Goal: Information Seeking & Learning: Learn about a topic

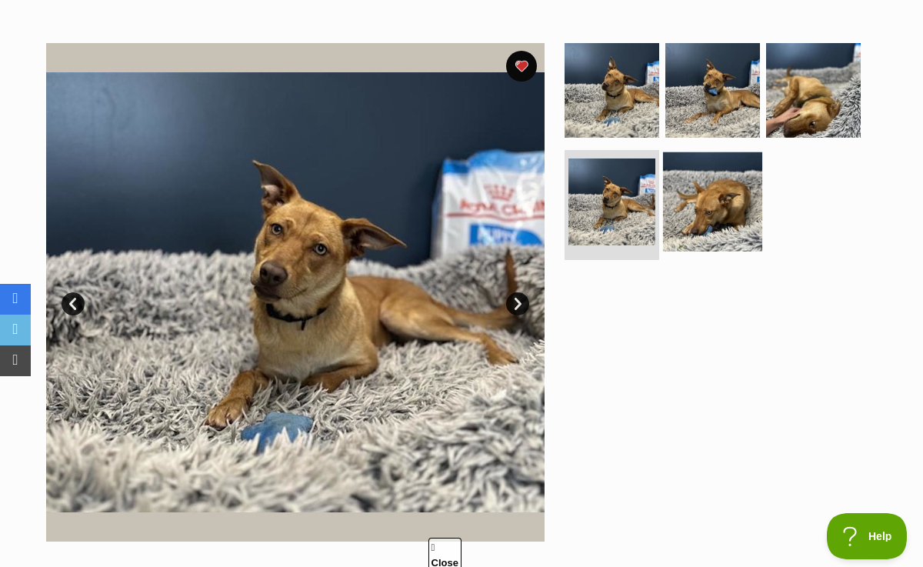
click at [713, 206] on img at bounding box center [712, 201] width 99 height 99
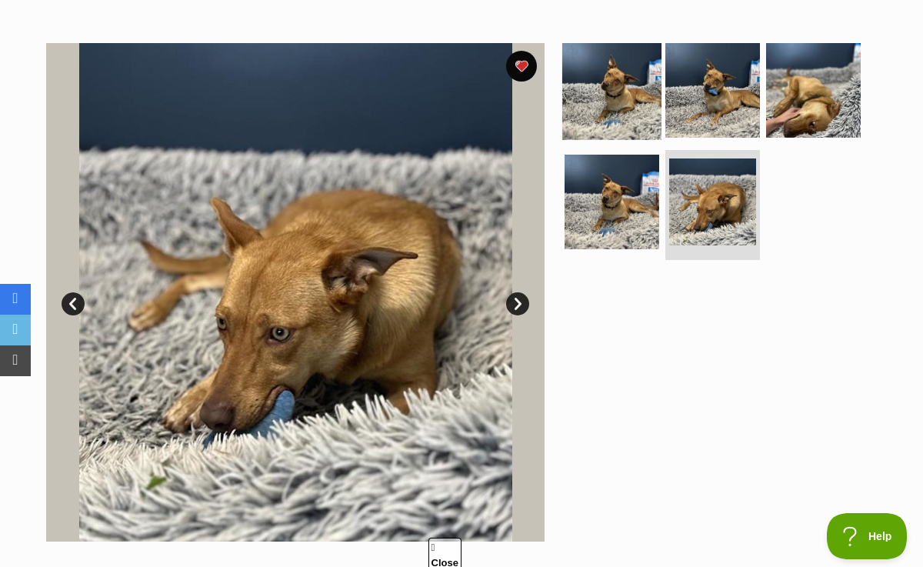
click at [631, 98] on img at bounding box center [611, 90] width 99 height 99
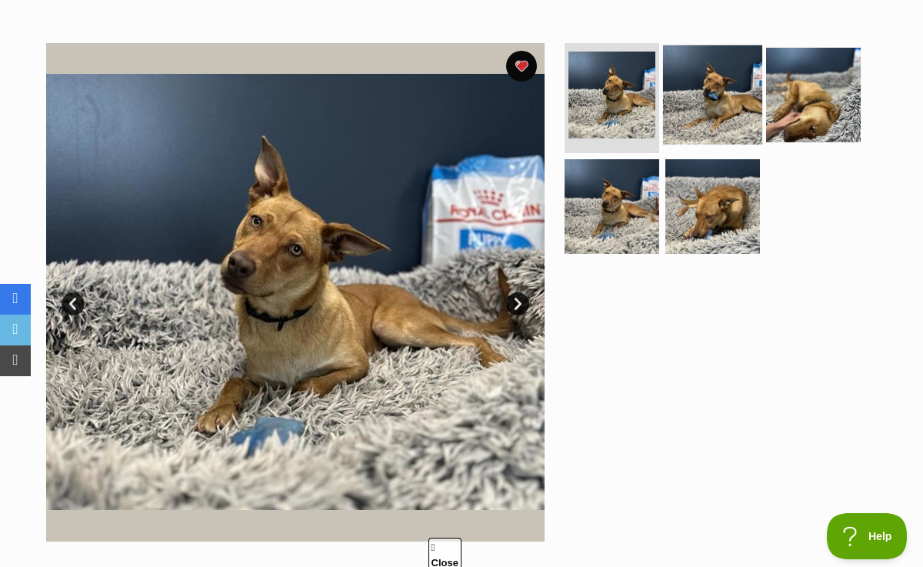
click at [735, 81] on img at bounding box center [712, 94] width 99 height 99
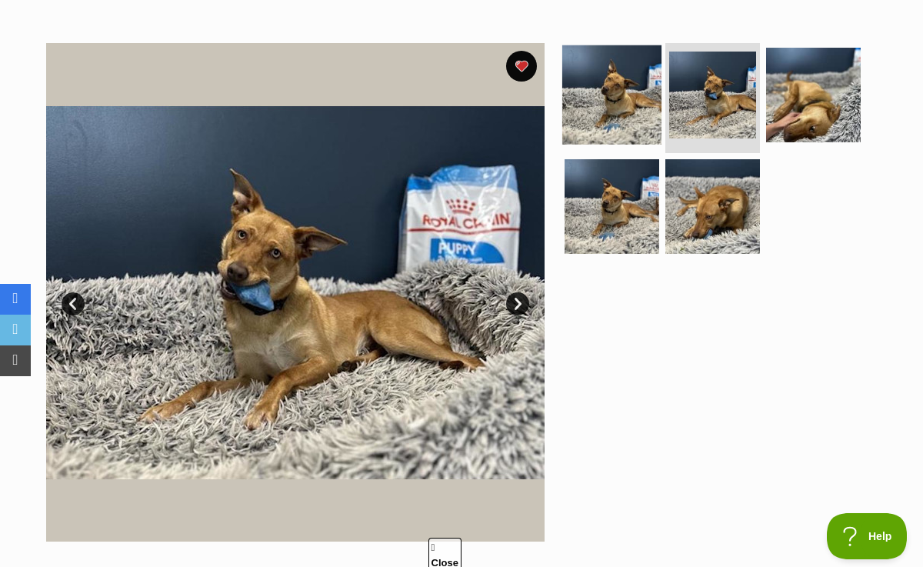
click at [638, 101] on img at bounding box center [611, 94] width 99 height 99
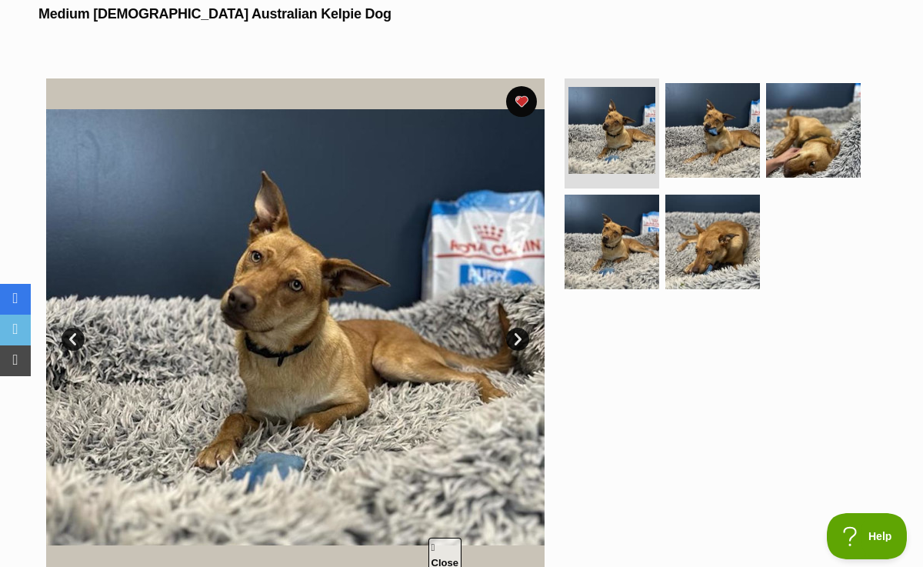
scroll to position [284, 0]
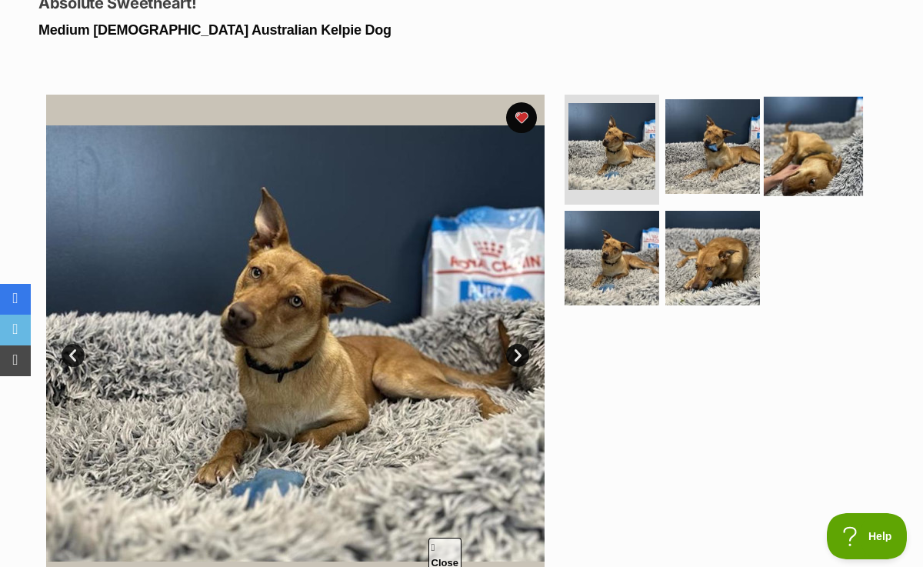
click at [810, 171] on img at bounding box center [813, 146] width 99 height 99
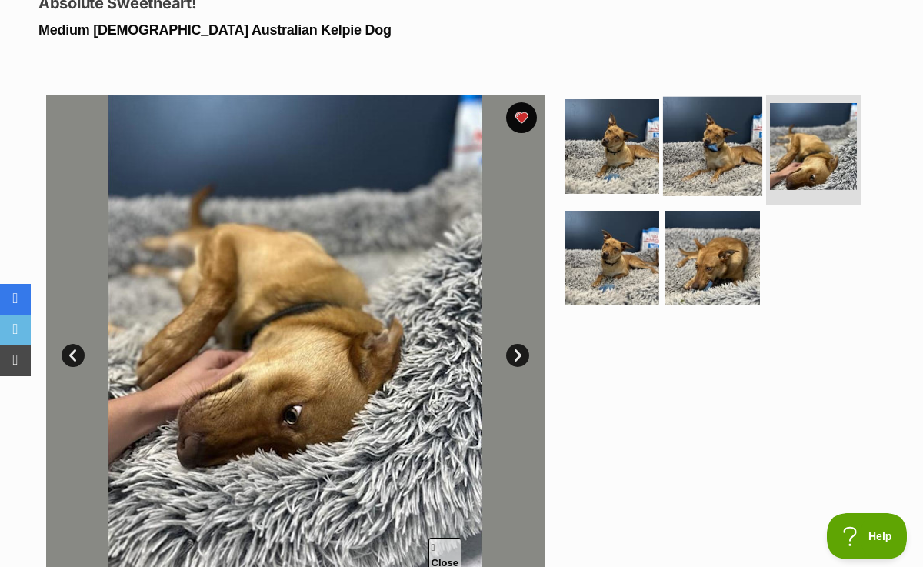
click at [745, 147] on img at bounding box center [712, 146] width 99 height 99
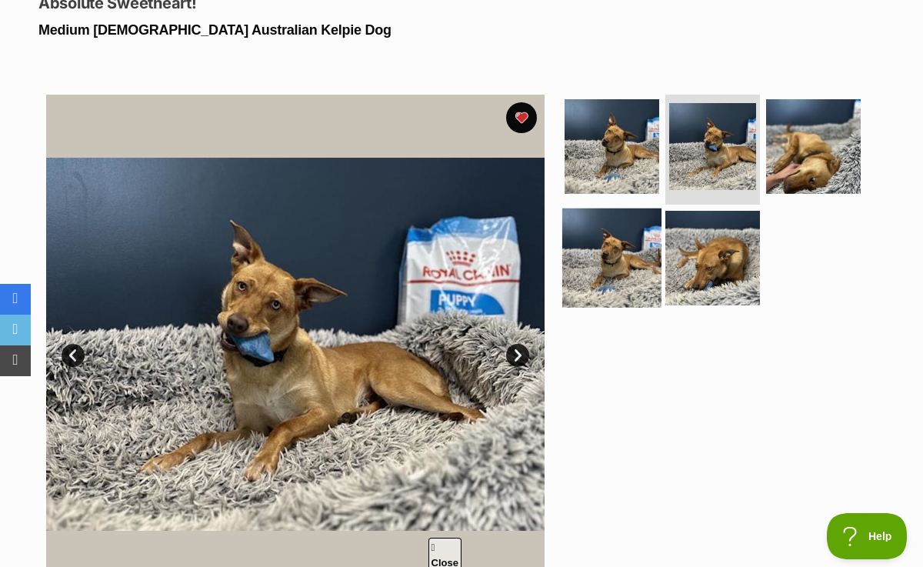
click at [623, 269] on img at bounding box center [611, 257] width 99 height 99
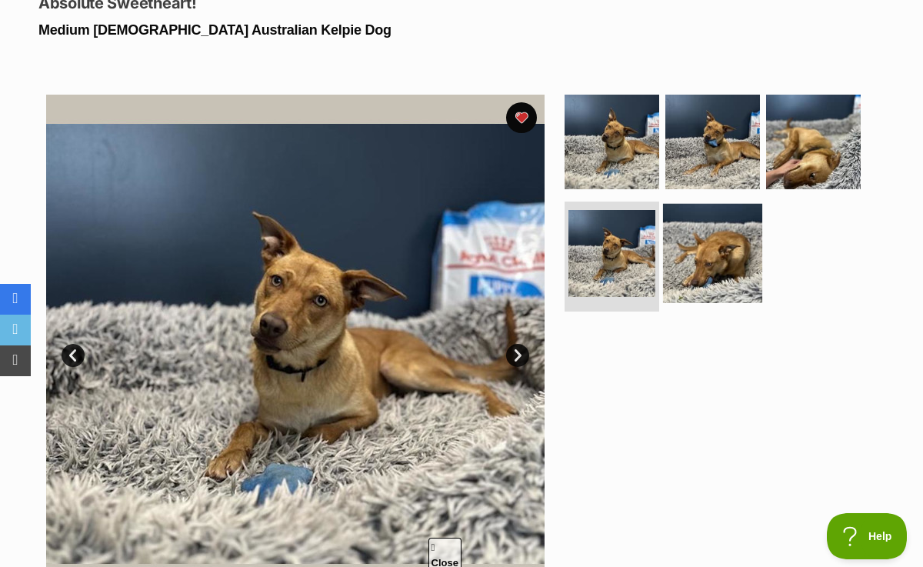
click at [718, 268] on img at bounding box center [712, 253] width 99 height 99
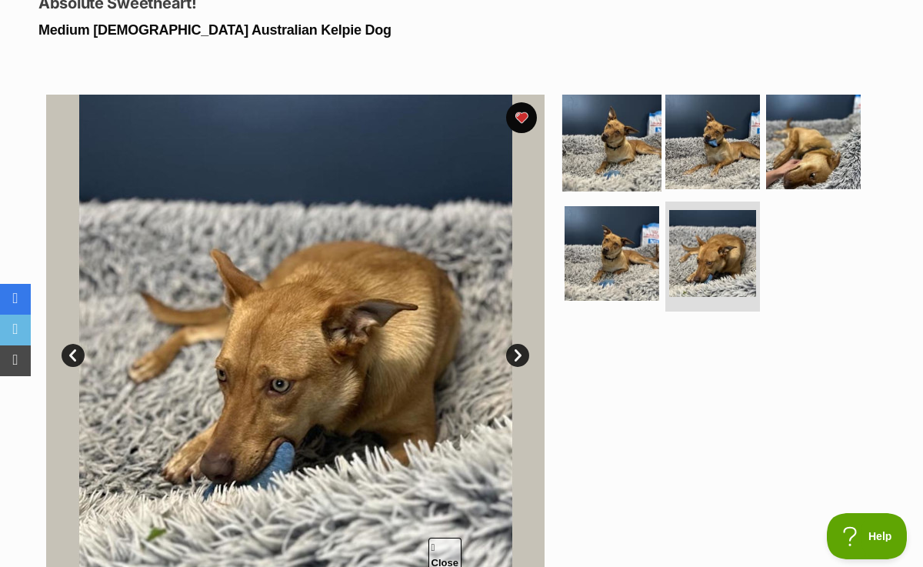
click at [619, 140] on img at bounding box center [611, 141] width 99 height 99
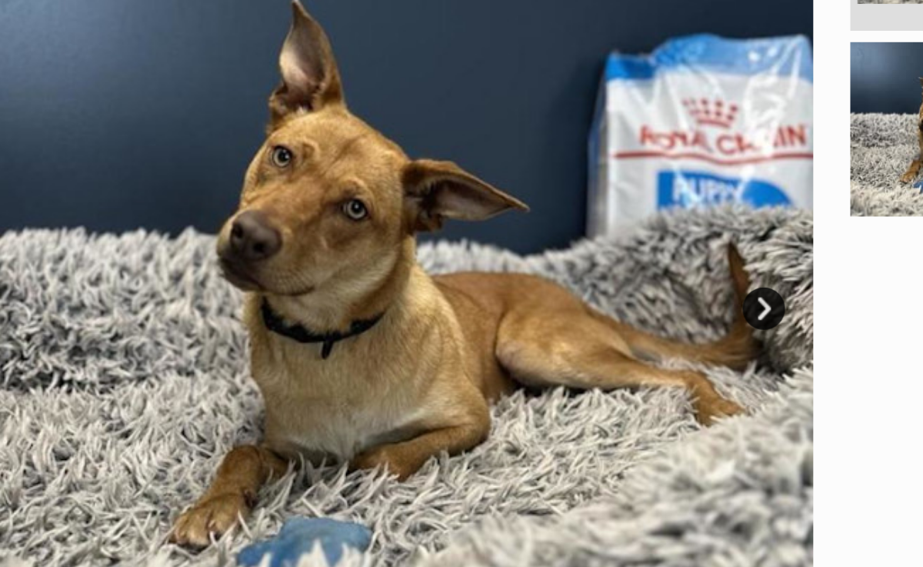
scroll to position [0, 0]
